Goal: Information Seeking & Learning: Learn about a topic

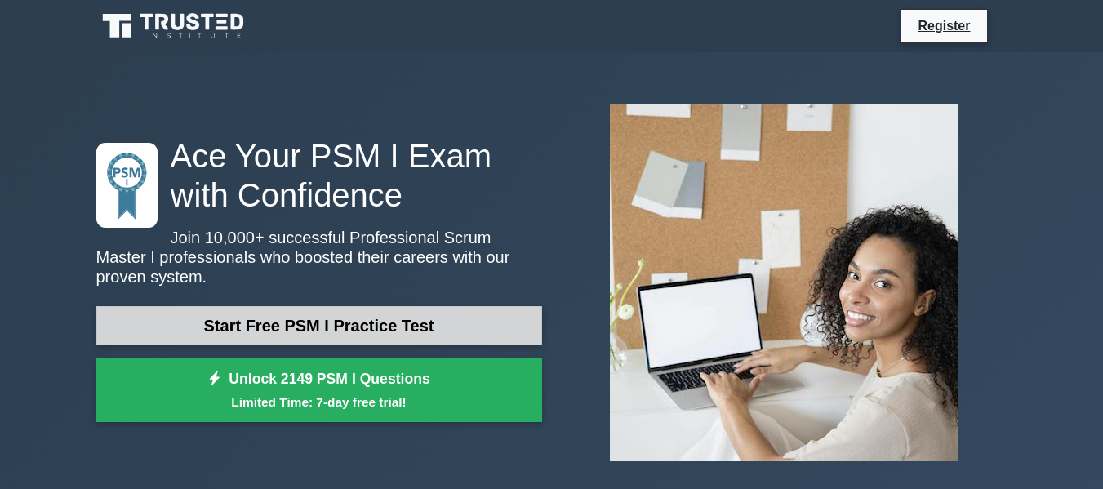
click at [351, 313] on link "Start Free PSM I Practice Test" at bounding box center [319, 325] width 446 height 39
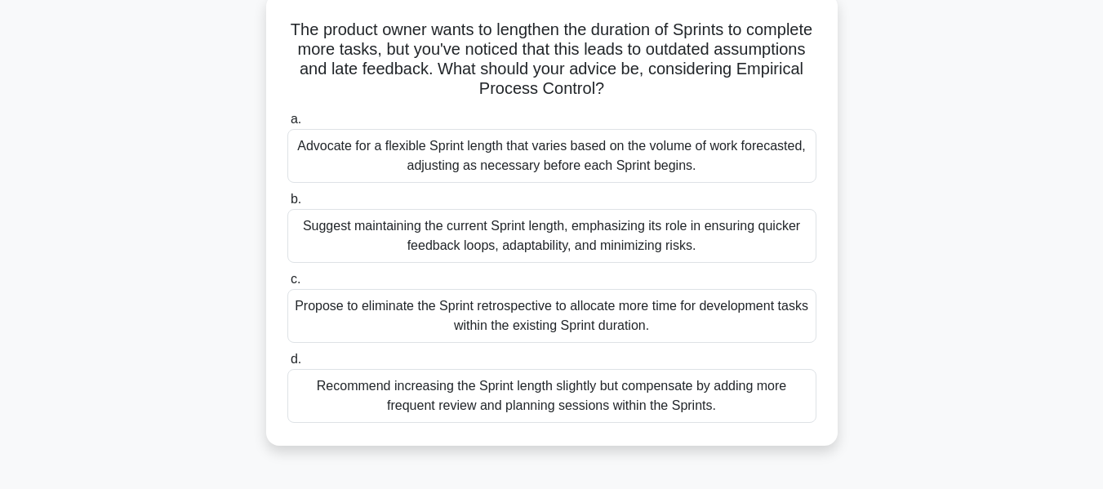
scroll to position [66, 0]
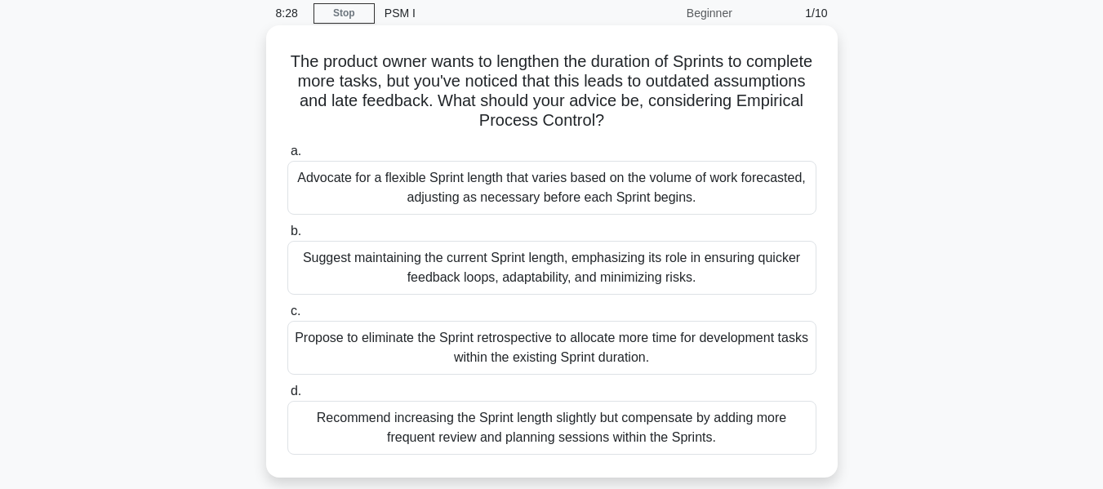
click at [519, 270] on div "Suggest maintaining the current Sprint length, emphasizing its role in ensuring…" at bounding box center [551, 268] width 529 height 54
click at [287, 237] on input "b. Suggest maintaining the current Sprint length, emphasizing its role in ensur…" at bounding box center [287, 231] width 0 height 11
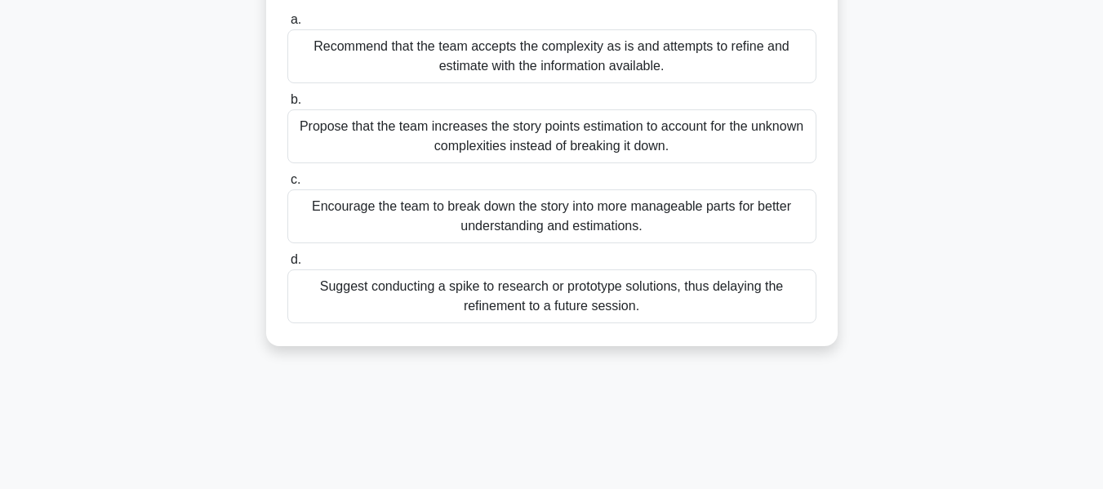
scroll to position [245, 0]
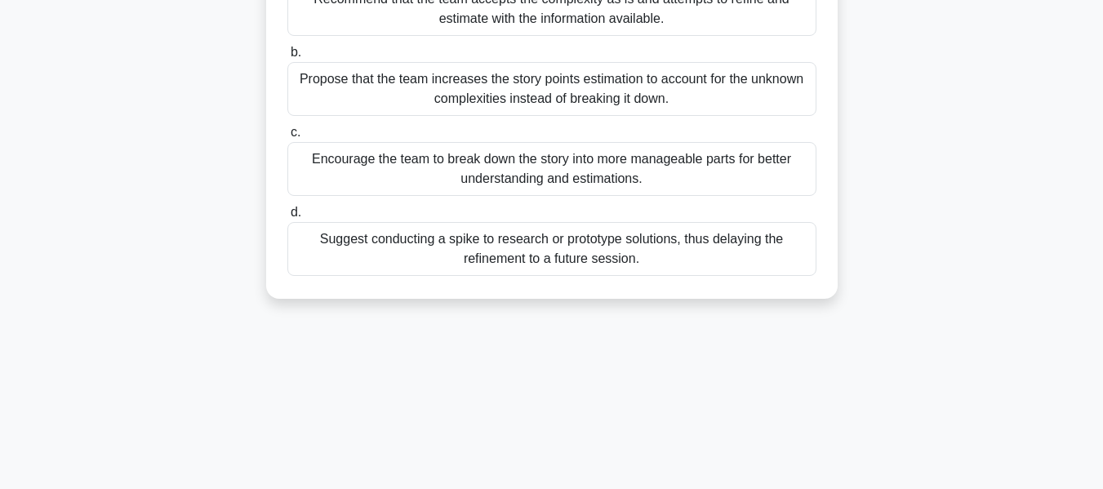
click at [496, 100] on div "Propose that the team increases the story points estimation to account for the …" at bounding box center [551, 89] width 529 height 54
click at [287, 58] on input "b. Propose that the team increases the story points estimation to account for t…" at bounding box center [287, 52] width 0 height 11
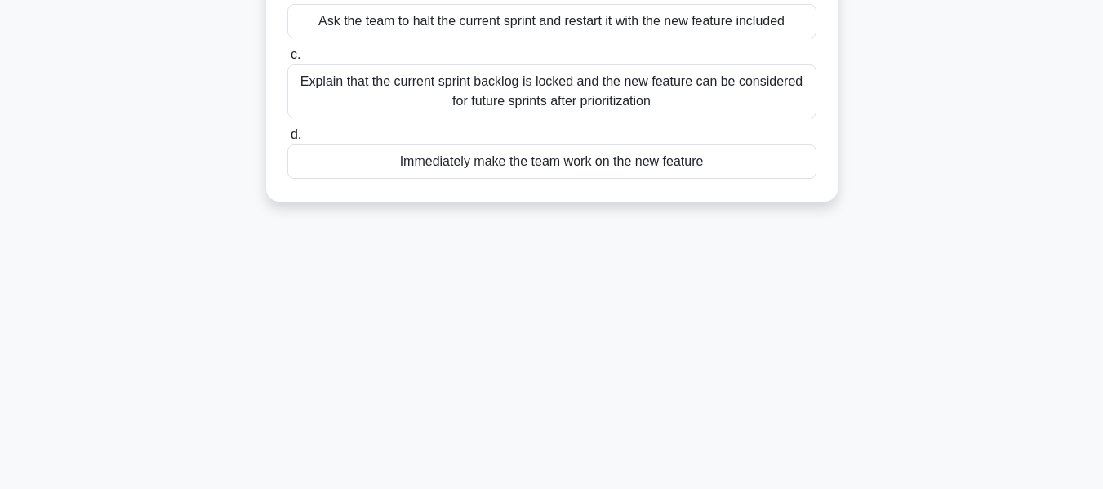
scroll to position [0, 0]
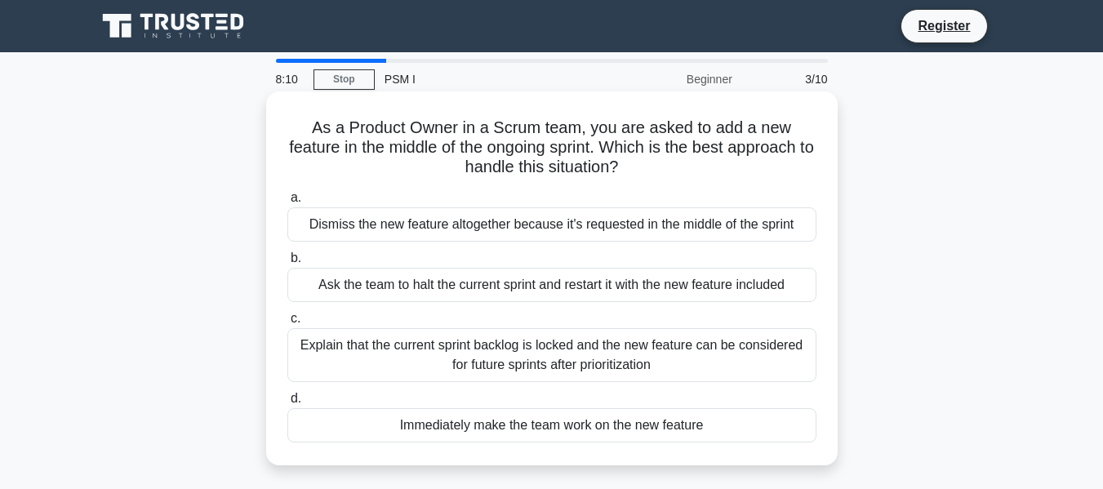
click at [452, 301] on div "Ask the team to halt the current sprint and restart it with the new feature inc…" at bounding box center [551, 285] width 529 height 34
click at [287, 264] on input "b. Ask the team to halt the current sprint and restart it with the new feature …" at bounding box center [287, 258] width 0 height 11
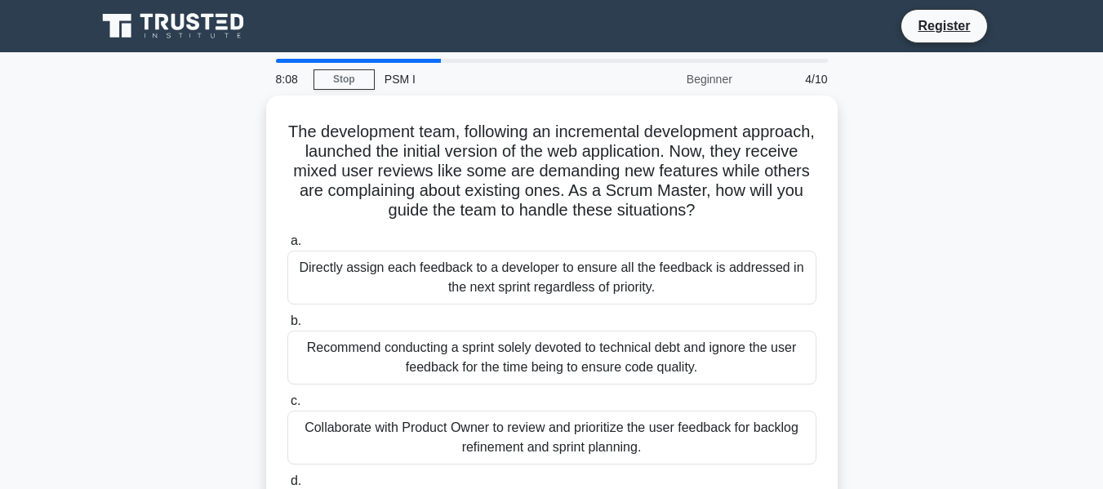
click at [452, 301] on div "Directly assign each feedback to a developer to ensure all the feedback is addr…" at bounding box center [551, 278] width 529 height 54
click at [287, 247] on input "a. Directly assign each feedback to a developer to ensure all the feedback is a…" at bounding box center [287, 241] width 0 height 11
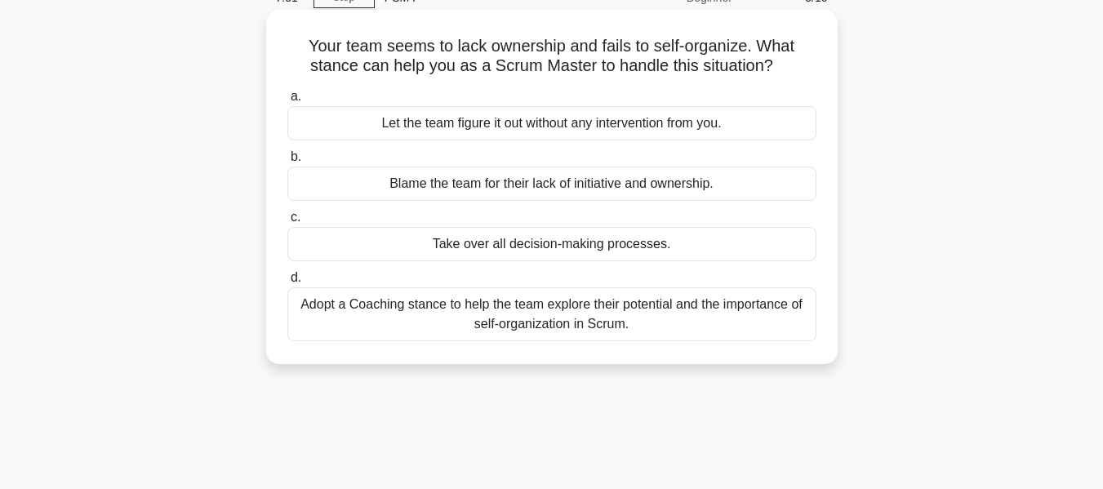
click at [580, 190] on div "Blame the team for their lack of initiative and ownership." at bounding box center [551, 184] width 529 height 34
click at [287, 163] on input "b. Blame the team for their lack of initiative and ownership." at bounding box center [287, 157] width 0 height 11
